Goal: Task Accomplishment & Management: Use online tool/utility

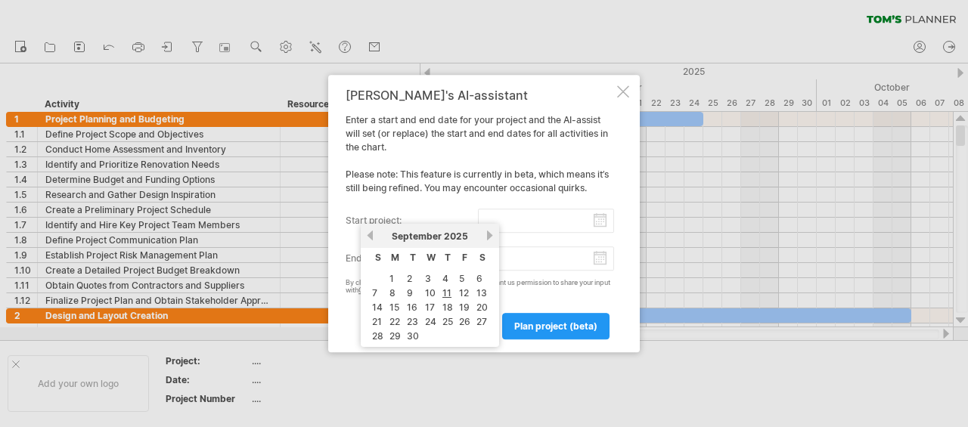
click at [597, 220] on input "start project:" at bounding box center [546, 221] width 137 height 24
click at [394, 293] on link "8" at bounding box center [392, 293] width 9 height 14
type input "********"
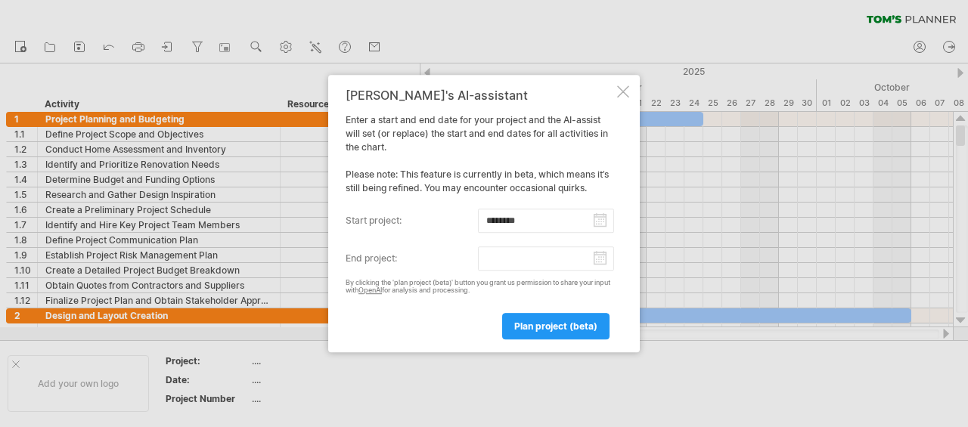
click at [604, 263] on input "end project:" at bounding box center [546, 258] width 137 height 24
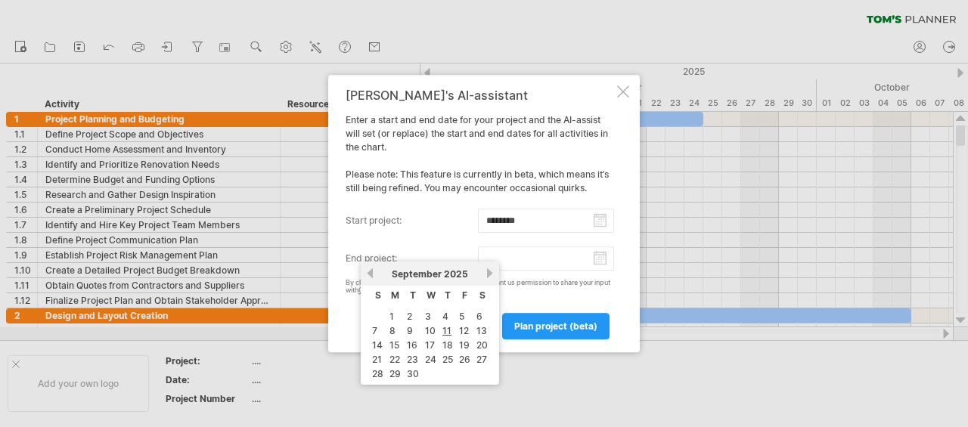
click at [488, 274] on link "next" at bounding box center [489, 273] width 11 height 11
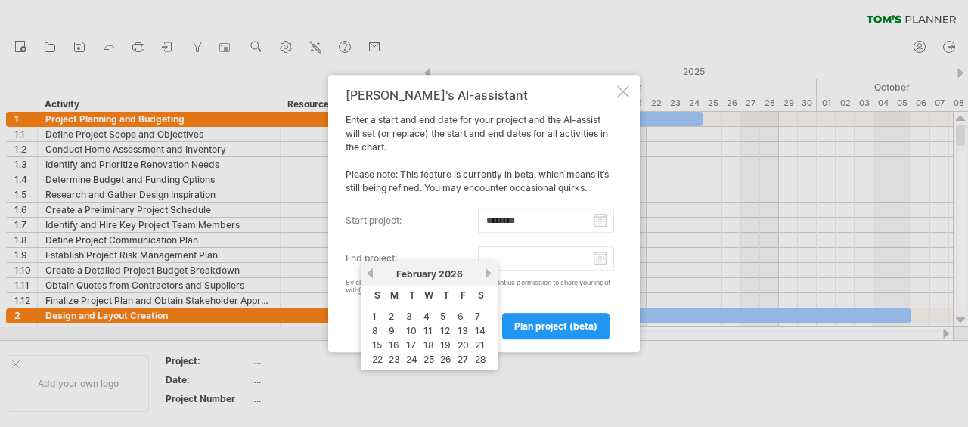
click at [488, 274] on link "next" at bounding box center [487, 273] width 11 height 11
click at [488, 274] on link "next" at bounding box center [489, 273] width 11 height 11
click at [369, 273] on link "previous" at bounding box center [369, 273] width 11 height 11
click at [447, 367] on link "30" at bounding box center [447, 374] width 15 height 14
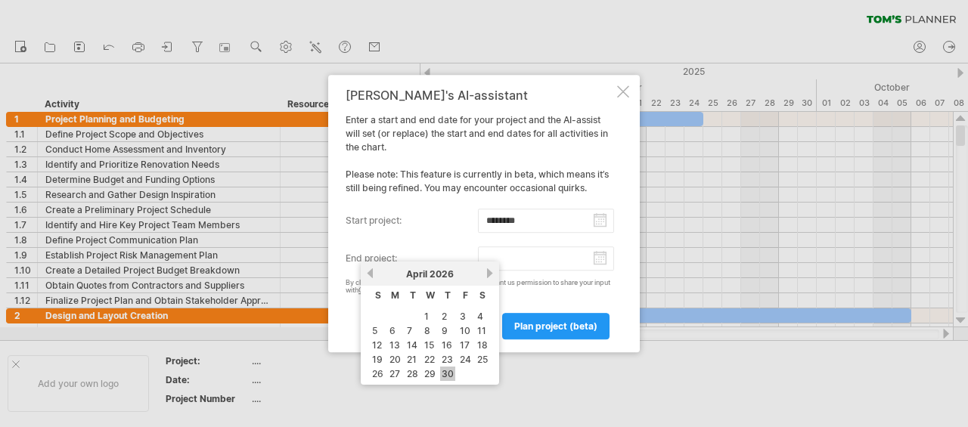
type input "********"
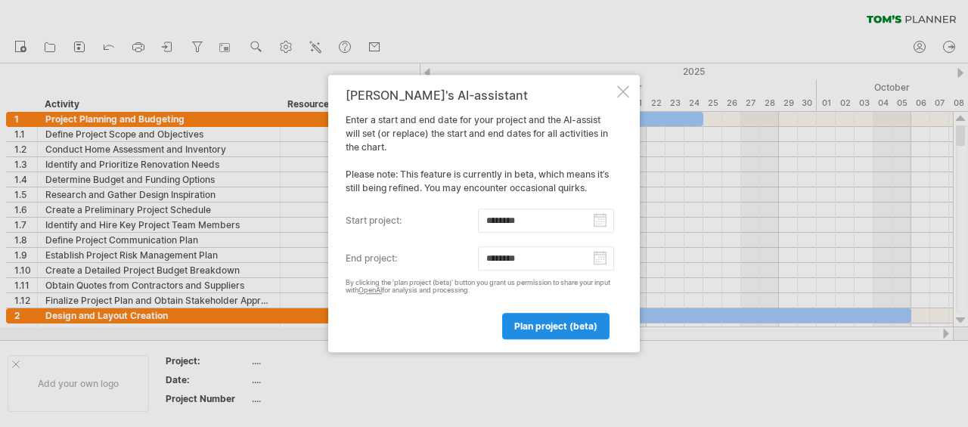
click at [541, 322] on span "plan project (beta)" at bounding box center [555, 326] width 83 height 11
